Goal: Use online tool/utility: Utilize a website feature to perform a specific function

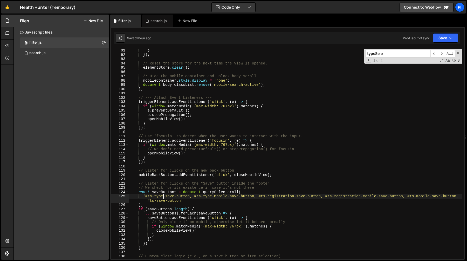
scroll to position [386, 0]
click at [272, 94] on div "} }) ; // Reset the store for the next time the view is opened. elementStore . …" at bounding box center [295, 157] width 333 height 218
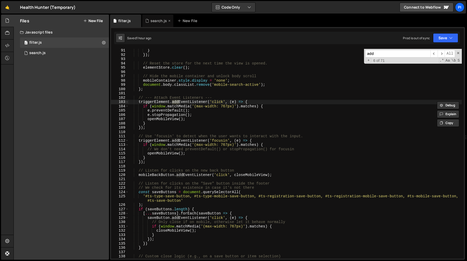
type input "add"
click at [156, 23] on div "search.js" at bounding box center [159, 20] width 16 height 5
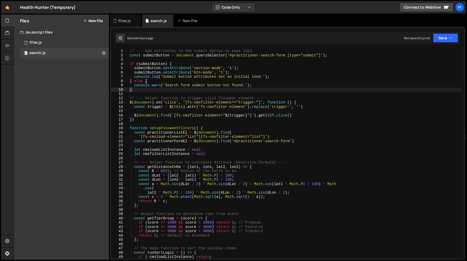
type textarea "// --- Helper function to trigger click finsweet element ---"
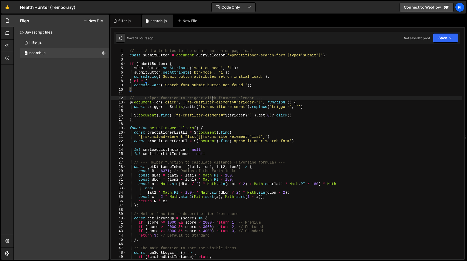
click at [212, 98] on div "// --- Add attributes to the submit button on page load const submitButton = do…" at bounding box center [294, 158] width 336 height 218
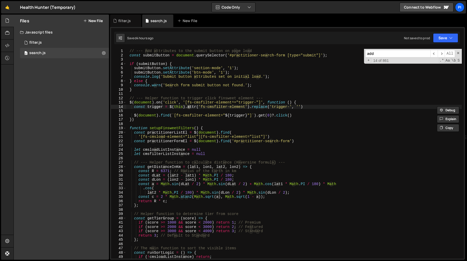
scroll to position [525, 0]
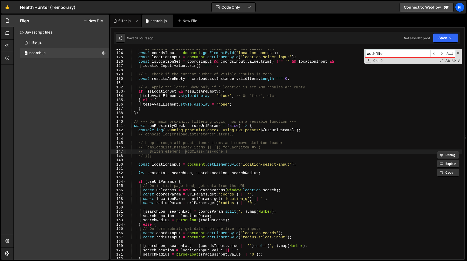
type input "add-filter"
click at [113, 19] on div "filter.js" at bounding box center [125, 21] width 31 height 12
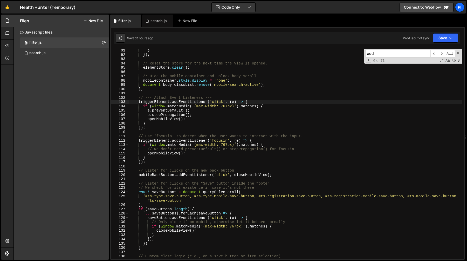
type textarea "document.body.classList.remove('mobile-search-active');"
click at [212, 85] on div "} }) ; // Reset the store for the next time the view is opened. elementStore . …" at bounding box center [295, 157] width 333 height 218
paste input "-filter"
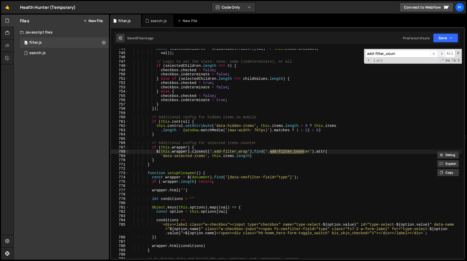
type input "add-filter_coun"
click at [441, 55] on span "​" at bounding box center [441, 54] width 7 height 8
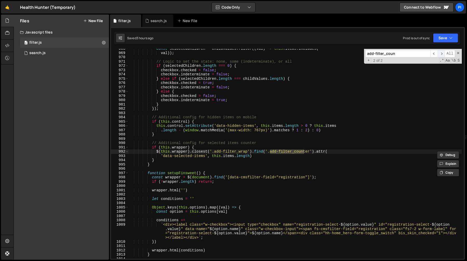
click at [441, 55] on span "​" at bounding box center [441, 54] width 7 height 8
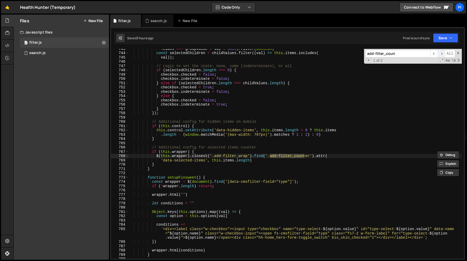
click at [441, 55] on span "​" at bounding box center [441, 54] width 7 height 8
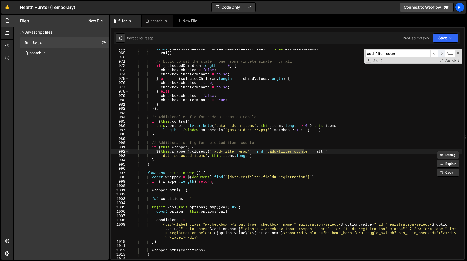
click at [441, 55] on span "​" at bounding box center [441, 54] width 7 height 8
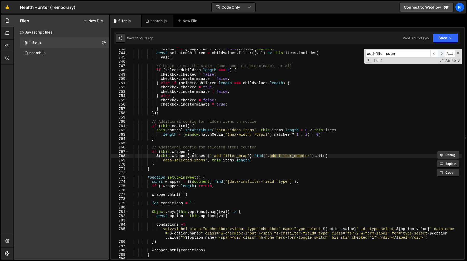
click at [441, 55] on span "​" at bounding box center [441, 54] width 7 height 8
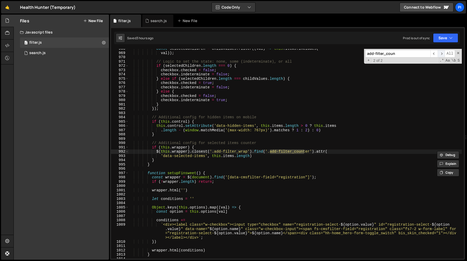
click at [441, 55] on span "​" at bounding box center [441, 54] width 7 height 8
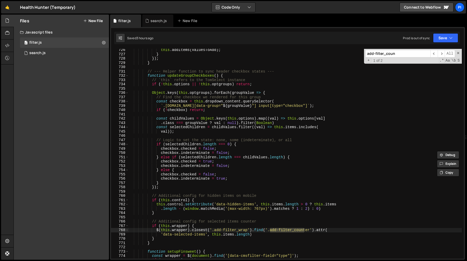
scroll to position [3145, 0]
click at [209, 230] on div "this . addItems ( valuesToAdd ) ; } }) ; } // --- Helper function to sync heade…" at bounding box center [295, 157] width 333 height 218
click at [215, 224] on div "this . addItems ( valuesToAdd ) ; } }) ; } // --- Helper function to sync heade…" at bounding box center [295, 157] width 333 height 218
click at [169, 229] on div "this . addItems ( valuesToAdd ) ; } }) ; } // --- Helper function to sync heade…" at bounding box center [295, 157] width 333 height 218
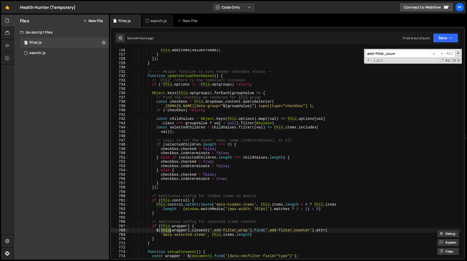
click at [186, 229] on div "this . addItems ( valuesToAdd ) ; } }) ; } // --- Helper function to sync heade…" at bounding box center [295, 157] width 333 height 218
click at [176, 229] on div "this . addItems ( valuesToAdd ) ; } }) ; } // --- Helper function to sync heade…" at bounding box center [295, 157] width 333 height 218
click at [181, 227] on div "this . addItems ( valuesToAdd ) ; } }) ; } // --- Helper function to sync heade…" at bounding box center [295, 157] width 333 height 218
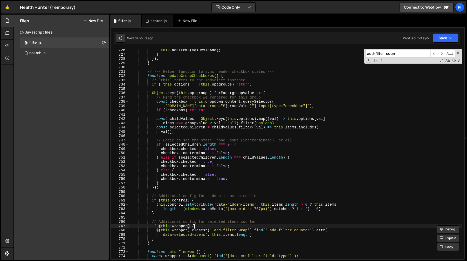
click at [201, 227] on div "this . addItems ( valuesToAdd ) ; } }) ; } // --- Helper function to sync heade…" at bounding box center [295, 157] width 333 height 218
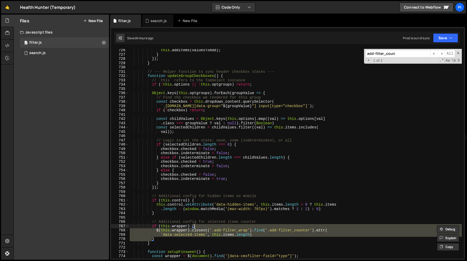
type textarea "$(this.wrapper).closest('.add-filter_wrap').find('.add-filter_counter').attr("
click at [228, 231] on div "this . addItems ( valuesToAdd ) ; } }) ; } // --- Helper function to sync heade…" at bounding box center [295, 157] width 333 height 218
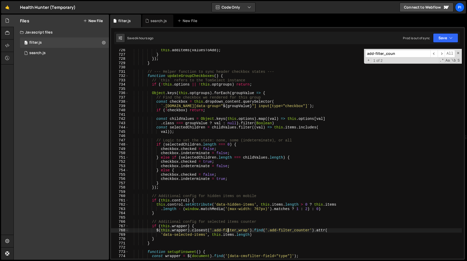
click at [228, 231] on div "this . addItems ( valuesToAdd ) ; } }) ; } // --- Helper function to sync heade…" at bounding box center [295, 157] width 333 height 218
click at [196, 231] on div "this . addItems ( valuesToAdd ) ; } }) ; } // --- Helper function to sync heade…" at bounding box center [295, 157] width 333 height 218
click at [185, 216] on div "this . addItems ( valuesToAdd ) ; } }) ; } // --- Helper function to sync heade…" at bounding box center [295, 157] width 333 height 218
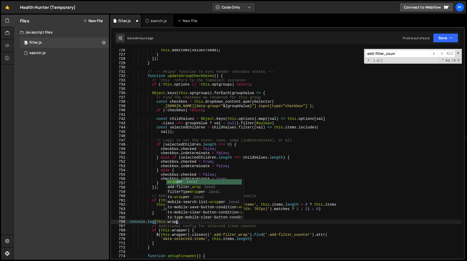
scroll to position [0, 4]
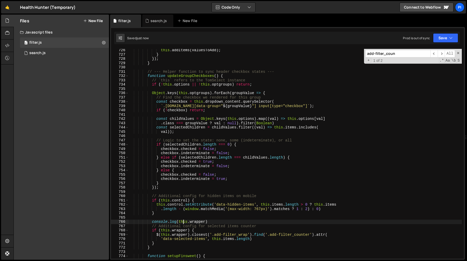
type textarea "console.log(this.wrapper)"
click at [225, 219] on div "this . addItems ( valuesToAdd ) ; } }) ; } // --- Helper function to sync heade…" at bounding box center [295, 157] width 333 height 218
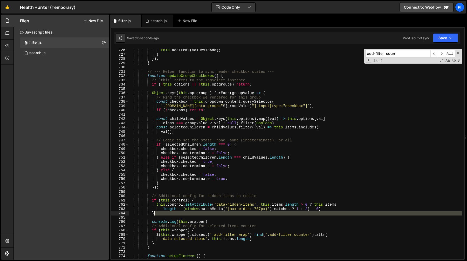
click at [216, 213] on div "this . addItems ( valuesToAdd ) ; } }) ; } // --- Helper function to sync heade…" at bounding box center [295, 157] width 333 height 218
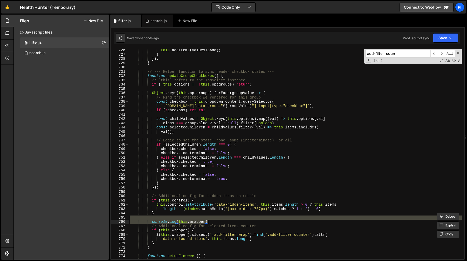
click at [234, 221] on div "this . addItems ( valuesToAdd ) ; } }) ; } // --- Helper function to sync heade…" at bounding box center [295, 157] width 333 height 218
click at [238, 223] on div "this . addItems ( valuesToAdd ) ; } }) ; } // --- Helper function to sync heade…" at bounding box center [295, 154] width 333 height 210
click at [225, 219] on div "this . addItems ( valuesToAdd ) ; } }) ; } // --- Helper function to sync heade…" at bounding box center [295, 157] width 333 height 218
type textarea "console.log(this.wrapper)"
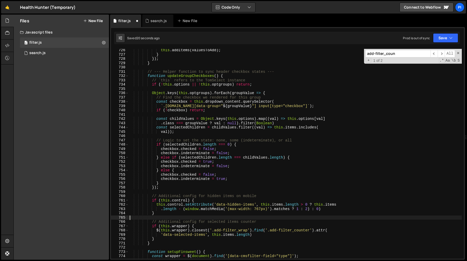
click at [205, 227] on div "this . addItems ( valuesToAdd ) ; } }) ; } // --- Helper function to sync heade…" at bounding box center [295, 157] width 333 height 218
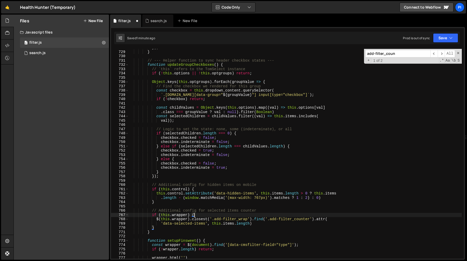
scroll to position [3151, 0]
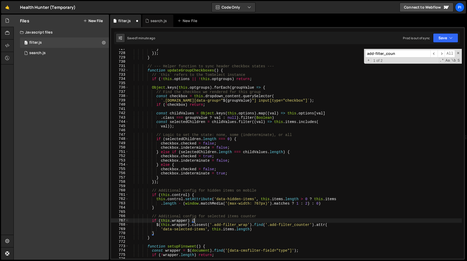
click at [190, 225] on div "} }) ; } // --- Helper function to sync header checkbox states --- function upd…" at bounding box center [295, 156] width 333 height 218
click at [157, 225] on div "} }) ; } // --- Helper function to sync header checkbox states --- function upd…" at bounding box center [295, 156] width 333 height 218
click at [204, 223] on div "} }) ; } // --- Helper function to sync header checkbox states --- function upd…" at bounding box center [295, 156] width 333 height 218
click at [207, 220] on div "} }) ; } // --- Helper function to sync header checkbox states --- function upd…" at bounding box center [295, 156] width 333 height 218
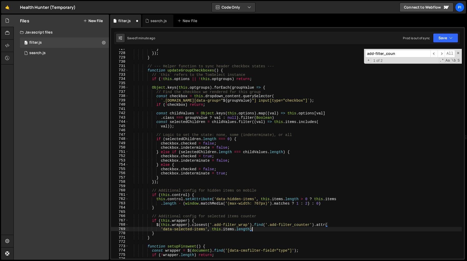
click at [260, 229] on div "} }) ; } // --- Helper function to sync header checkbox states --- function upd…" at bounding box center [295, 156] width 333 height 218
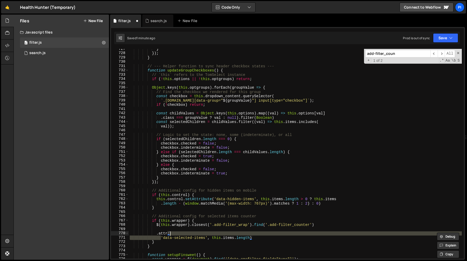
type textarea ".attr('data-selected-items', this.items.length)"
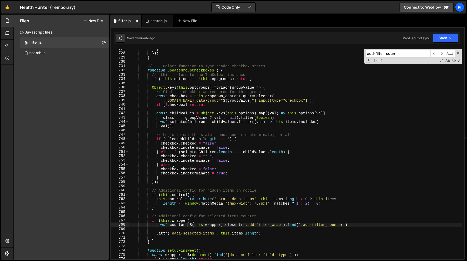
scroll to position [0, 4]
type textarea "const counterEl = $(this.wrapper).closest('.add-filter_wrap').find('.add-filter…"
type textarea "const counter = $(this.wrapper).closest('.add-filter_wrap').find('.add-filter_c…"
type textarea ".attr('data-selected-items', this.items.length)"
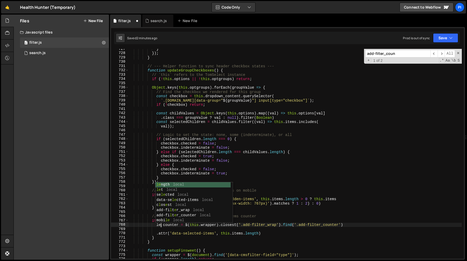
type textarea "let counter = $(this.wrapper).closest('.add-filter_wrap').find('.add-filter_cou…"
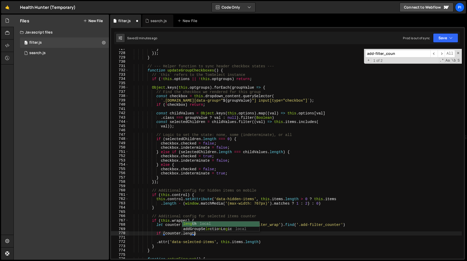
scroll to position [0, 4]
type textarea "if (!counter.length) {}"
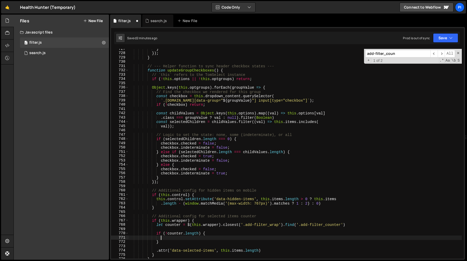
type textarea "}"
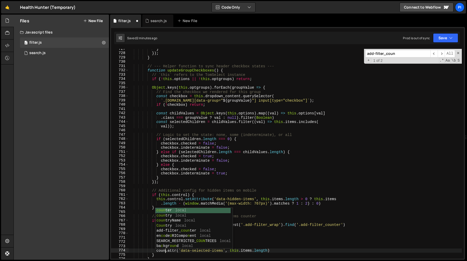
type textarea "counter.attr('data-selected-items', this.items.length)"
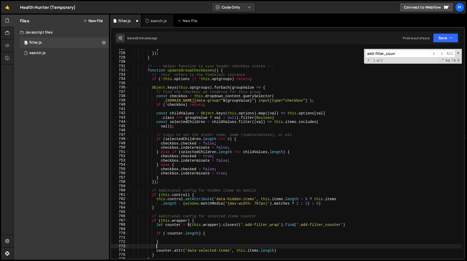
type textarea "}"
paste textarea "type-select-input'"
click at [221, 225] on div "} }) ; } // --- Helper function to sync header checkbox states --- function upd…" at bounding box center [295, 156] width 333 height 218
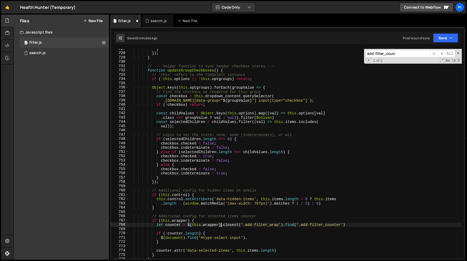
click at [358, 224] on div "} }) ; } // --- Helper function to sync header checkbox states --- function upd…" at bounding box center [295, 156] width 333 height 218
click at [260, 240] on div "} }) ; } // --- Helper function to sync header checkbox states --- function upd…" at bounding box center [295, 156] width 333 height 218
click at [256, 235] on div "} }) ; } // --- Helper function to sync header checkbox states --- function upd…" at bounding box center [295, 156] width 333 height 218
paste textarea ".closest('.add-filter_wrap').find('.add-filter_counter')"
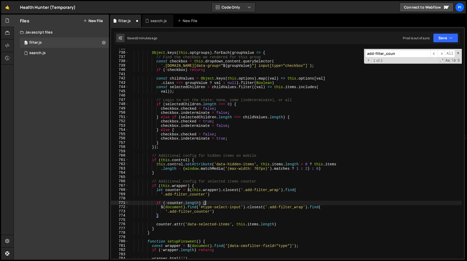
scroll to position [3186, 0]
click at [157, 190] on div "Object . keys ( this . optgroups ) . forEach ( groupValue => { // Find the chec…" at bounding box center [295, 155] width 333 height 218
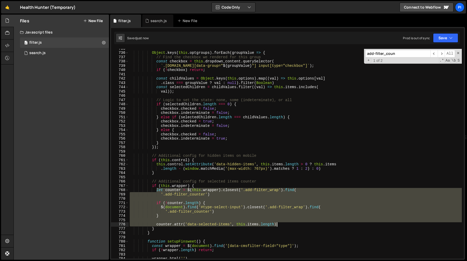
click at [284, 223] on div "Object . keys ( this . optgroups ) . forEach ( groupValue => { // Find the chec…" at bounding box center [295, 155] width 333 height 218
type textarea "counter.attr('data-selected-items', this.items.length)"
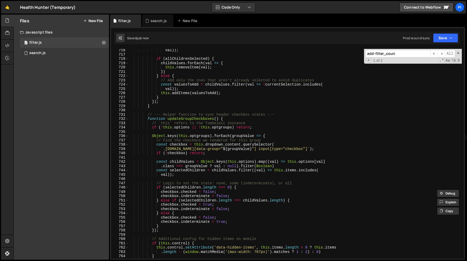
scroll to position [3102, 0]
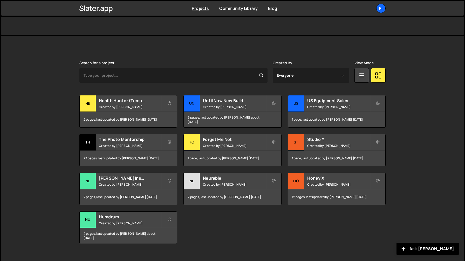
scroll to position [123, 0]
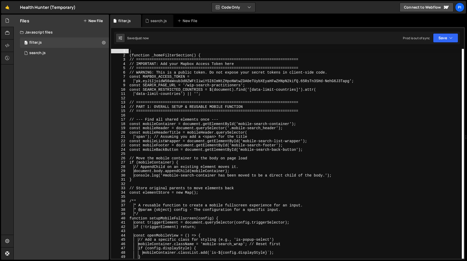
type textarea "const mobileHeaderTitle = mobileHeader.querySelector("
click at [224, 132] on div "; (function _homeFilterSection() { // =========================================…" at bounding box center [296, 158] width 334 height 218
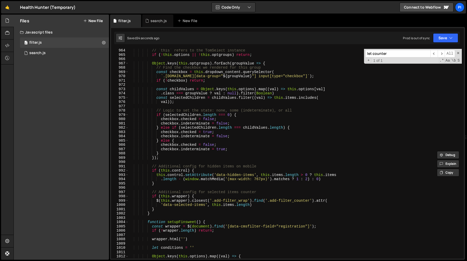
scroll to position [4176, 0]
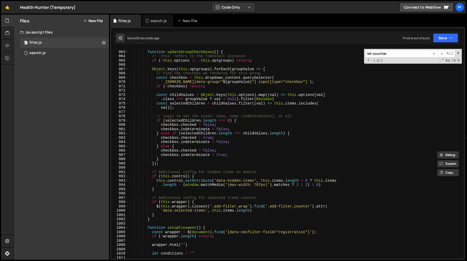
type input "let counter"
click at [156, 207] on div "// --- Helper function to sync header checkbox states --- function updateGroupC…" at bounding box center [295, 154] width 333 height 218
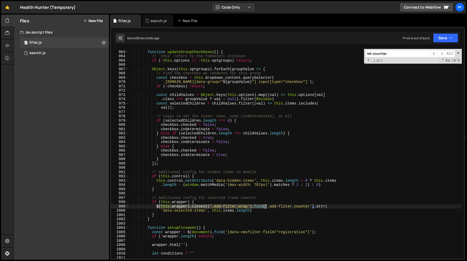
click at [267, 208] on div "// --- Helper function to sync header checkbox states --- function updateGroupC…" at bounding box center [295, 154] width 333 height 218
click at [262, 211] on div "// --- Helper function to sync header checkbox states --- function updateGroupC…" at bounding box center [295, 154] width 333 height 218
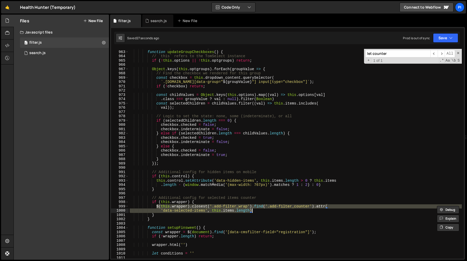
paste textarea "counter.attr("
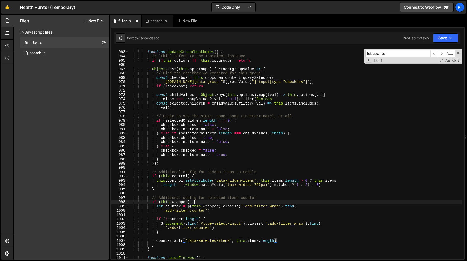
click at [232, 200] on div "// --- Helper function to sync header checkbox states --- function updateGroupC…" at bounding box center [295, 154] width 333 height 218
click at [223, 222] on div "// --- Helper function to sync header checkbox states --- function updateGroupC…" at bounding box center [295, 154] width 333 height 218
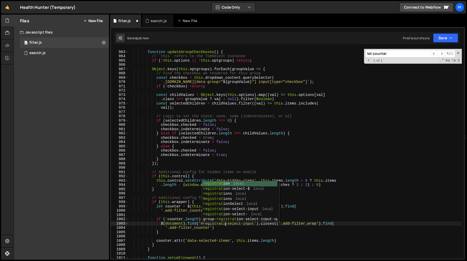
scroll to position [0, 7]
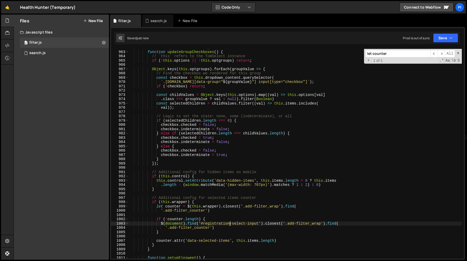
type textarea "$(document).find('#registration-select-input').closest('.add-filter_wrap').find("
click at [201, 216] on div "// --- Helper function to sync header checkbox states --- function updateGroupC…" at bounding box center [295, 154] width 333 height 218
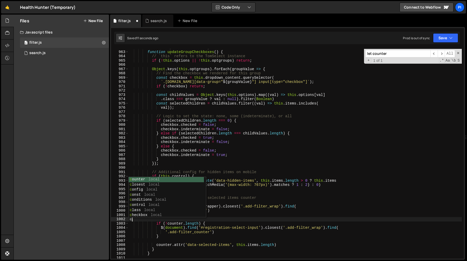
scroll to position [0, 0]
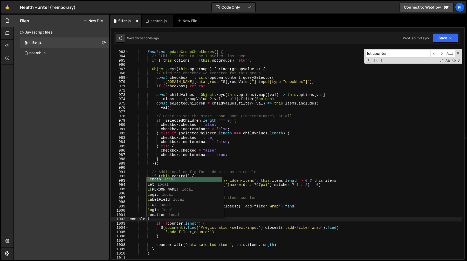
type textarea "console.log"
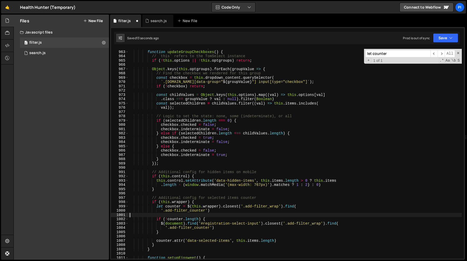
click at [187, 231] on div "// --- Helper function to sync header checkbox states --- function updateGroupC…" at bounding box center [295, 154] width 333 height 218
type textarea "}"
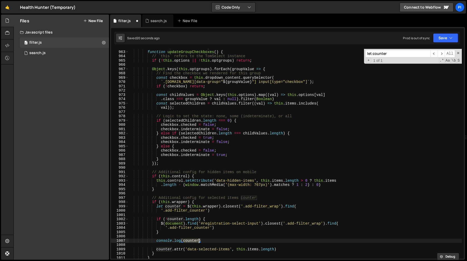
scroll to position [0, 4]
click at [264, 223] on div "// --- Helper function to sync header checkbox states --- function updateGroupC…" at bounding box center [295, 154] width 333 height 218
click at [159, 225] on div "// --- Helper function to sync header checkbox states --- function updateGroupC…" at bounding box center [295, 154] width 333 height 218
click at [160, 225] on div "// --- Helper function to sync header checkbox states --- function updateGroupC…" at bounding box center [295, 154] width 333 height 218
click at [224, 228] on div "// --- Helper function to sync header checkbox states --- function updateGroupC…" at bounding box center [295, 154] width 333 height 218
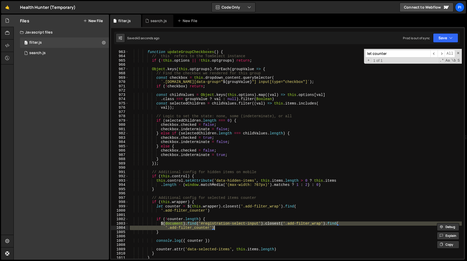
click at [221, 223] on div "// --- Helper function to sync header checkbox states --- function updateGroupC…" at bounding box center [295, 154] width 333 height 210
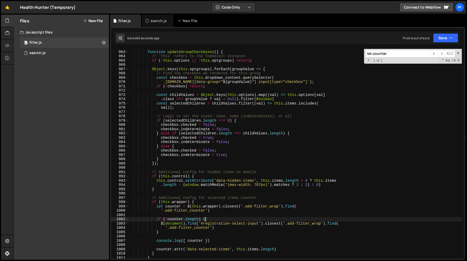
click at [212, 219] on div "// --- Helper function to sync header checkbox states --- function updateGroupC…" at bounding box center [295, 154] width 333 height 218
type textarea "if (!counter.length) {"
click at [208, 216] on div "// --- Helper function to sync header checkbox states --- function updateGroupC…" at bounding box center [295, 154] width 333 height 218
click at [208, 218] on div "// --- Helper function to sync header checkbox states --- function updateGroupC…" at bounding box center [295, 154] width 333 height 218
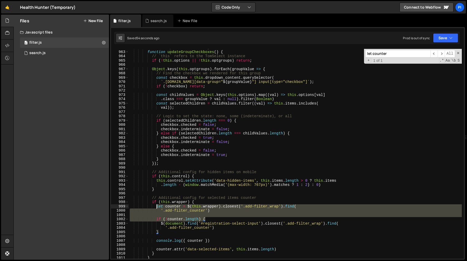
click at [157, 207] on div "// --- Helper function to sync header checkbox states --- function updateGroupC…" at bounding box center [295, 154] width 333 height 218
click at [190, 207] on div "// --- Helper function to sync header checkbox states --- function updateGroupC…" at bounding box center [295, 154] width 333 height 210
click at [187, 207] on div "// --- Helper function to sync header checkbox states --- function updateGroupC…" at bounding box center [295, 154] width 333 height 218
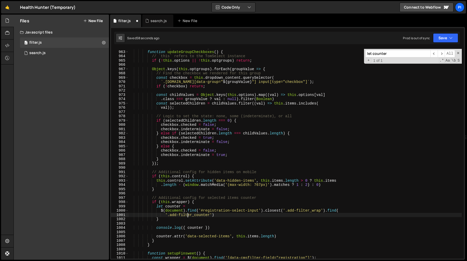
type textarea "}"
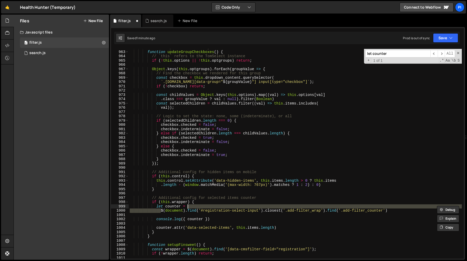
type textarea "let counter = $(document).find('#registration-select-input').closest('.add-filt…"
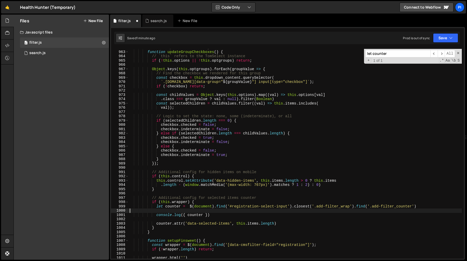
type textarea "console.log({ counter })"
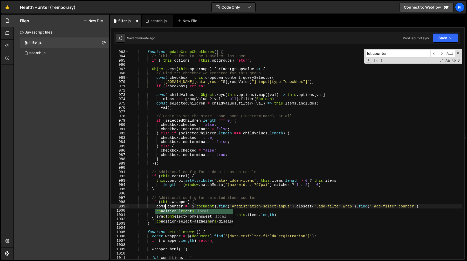
scroll to position [0, 2]
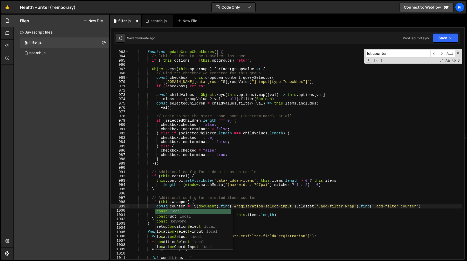
click at [209, 197] on div "// --- Helper function to sync header checkbox states --- function updateGroupC…" at bounding box center [295, 154] width 333 height 218
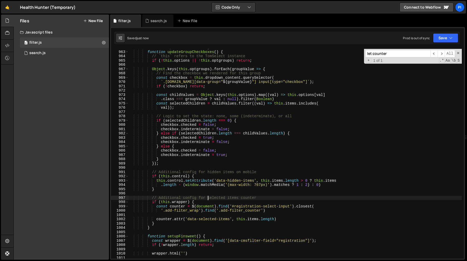
click at [156, 205] on div "// --- Helper function to sync header checkbox states --- function updateGroupC…" at bounding box center [295, 154] width 333 height 218
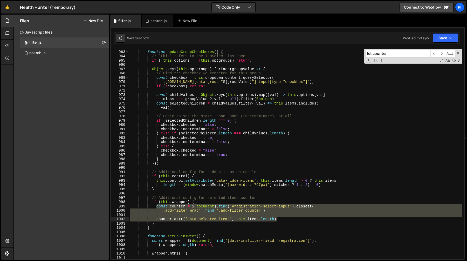
click at [286, 220] on div "// --- Helper function to sync header checkbox states --- function updateGroupC…" at bounding box center [295, 154] width 333 height 218
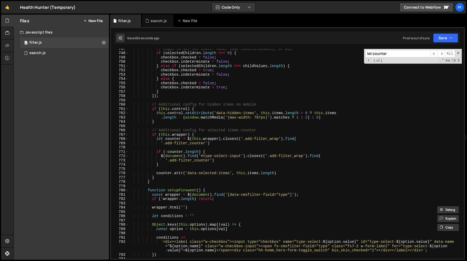
scroll to position [3237, 0]
click at [157, 140] on div "// Logic to set the state: none, some (indeterminate), or all if ( selectedChil…" at bounding box center [295, 155] width 333 height 218
click at [287, 173] on div "// Logic to set the state: none, some (indeterminate), or all if ( selectedChil…" at bounding box center [295, 155] width 333 height 218
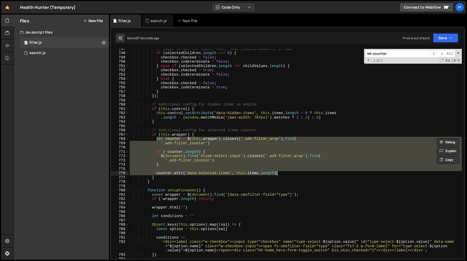
paste textarea
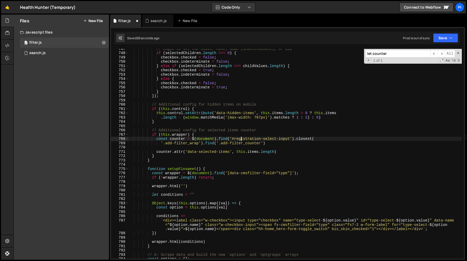
click at [241, 137] on div "// Logic to set the state: none, some (indeterminate), or all if ( selectedChil…" at bounding box center [295, 155] width 333 height 218
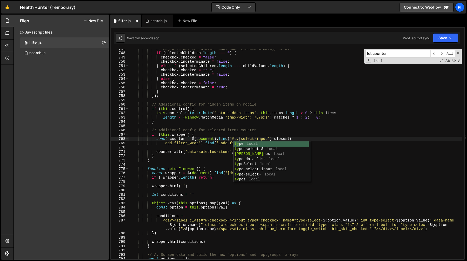
scroll to position [0, 8]
click at [243, 132] on div "// Logic to set the state: none, some (indeterminate), or all if ( selectedChil…" at bounding box center [295, 155] width 333 height 218
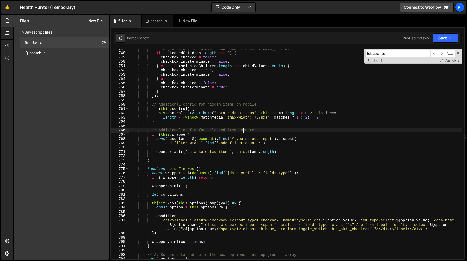
type textarea "// Additional config for selected items counter"
